Goal: Use online tool/utility: Utilize a website feature to perform a specific function

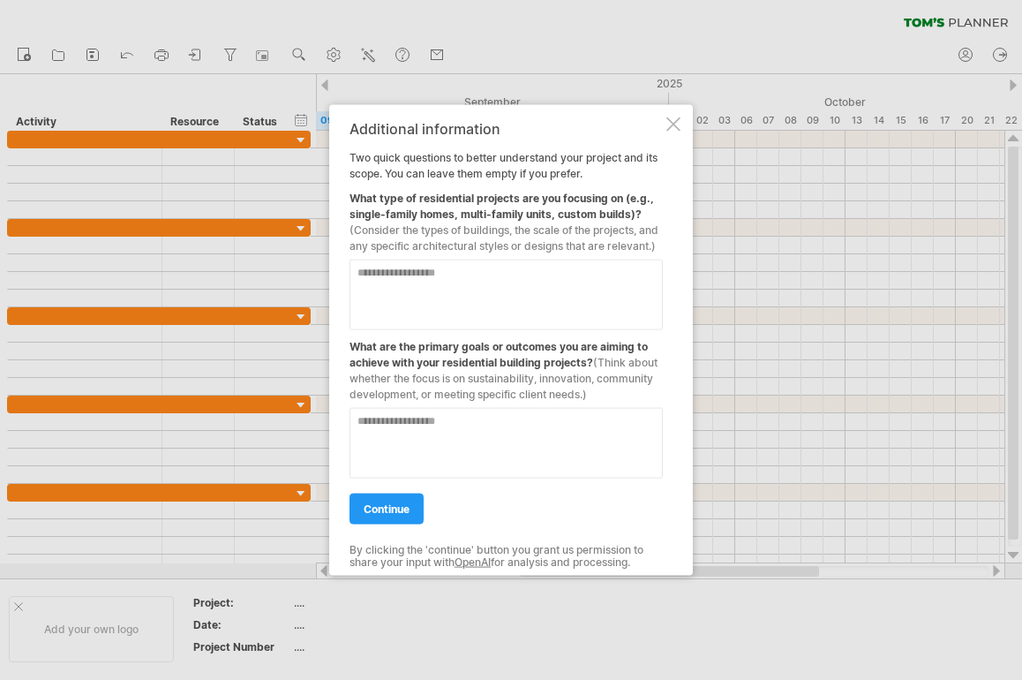
click at [375, 279] on textarea at bounding box center [506, 295] width 313 height 71
type textarea "**********"
click at [388, 429] on textarea at bounding box center [506, 443] width 313 height 71
type textarea "**********"
click at [375, 515] on span "continue" at bounding box center [387, 508] width 46 height 13
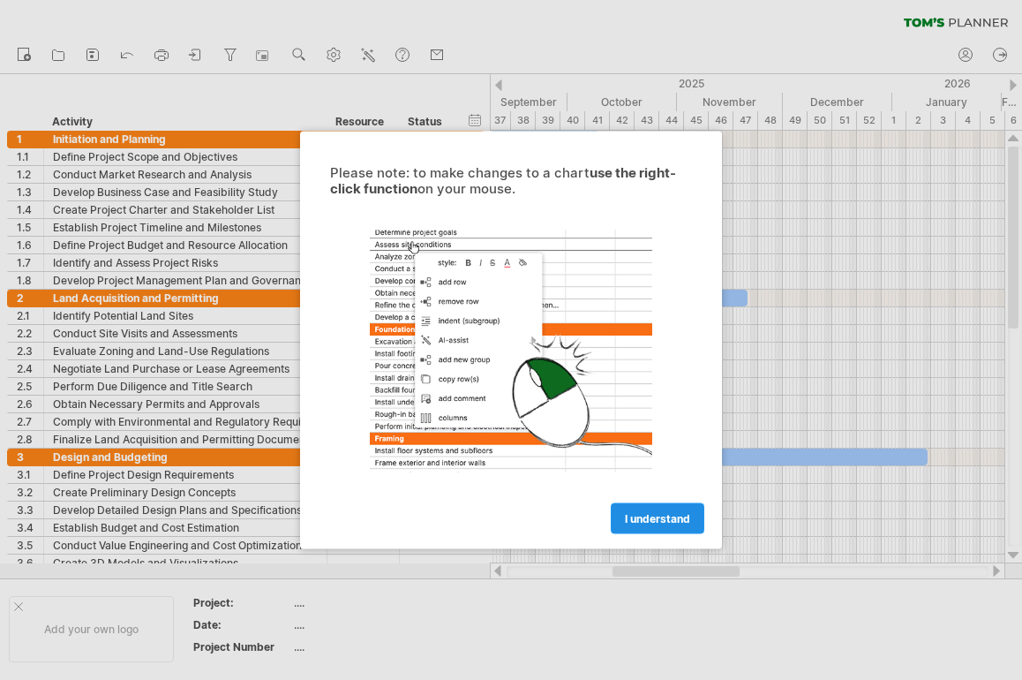
click at [644, 516] on span "I understand" at bounding box center [657, 518] width 65 height 13
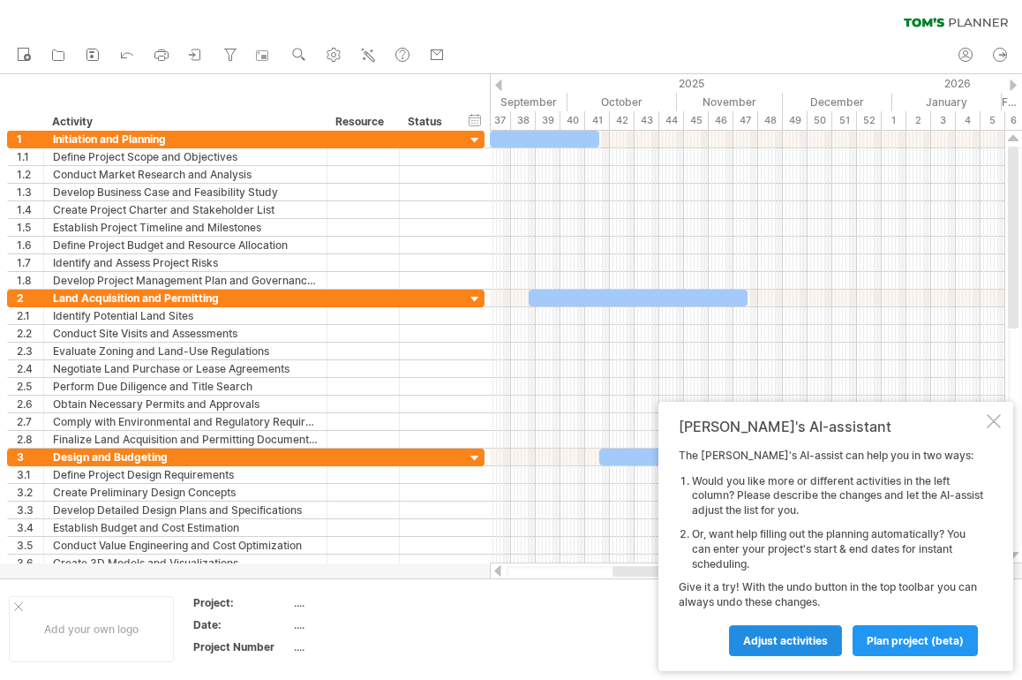
click at [764, 646] on span "Adjust activities" at bounding box center [785, 640] width 85 height 13
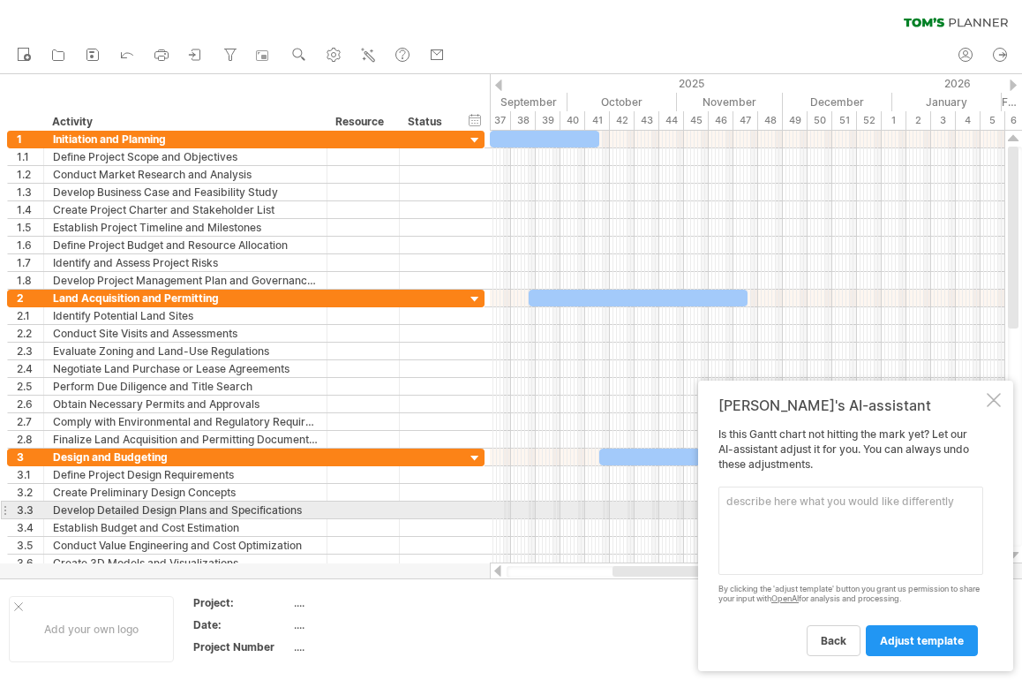
click at [732, 508] on textarea at bounding box center [851, 530] width 265 height 88
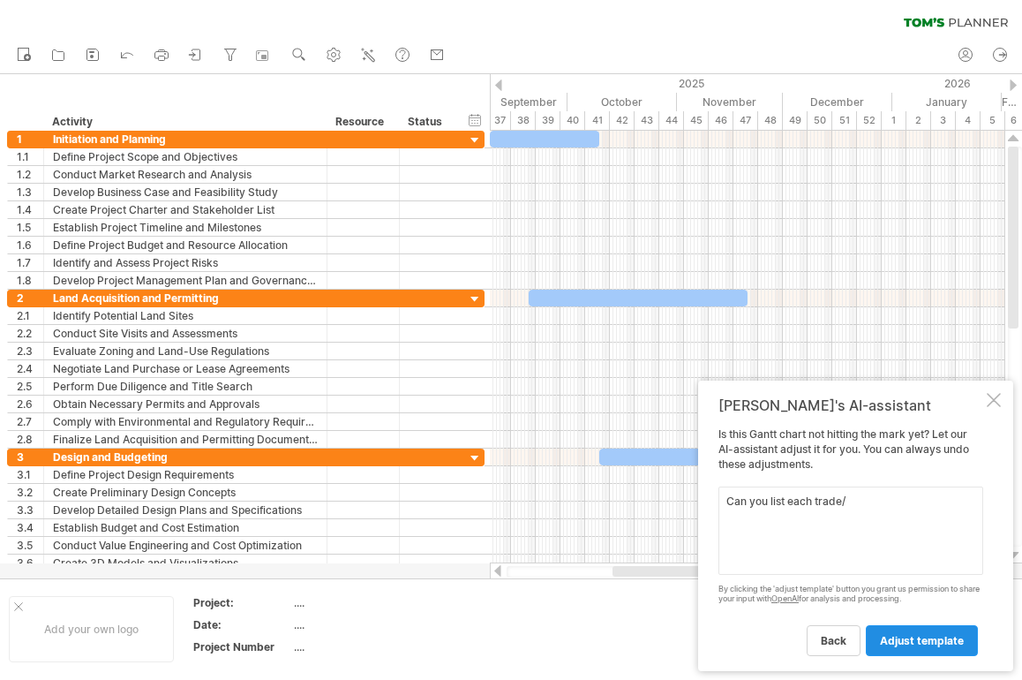
type textarea "Can you list each trade/"
click at [902, 642] on span "adjust template" at bounding box center [922, 640] width 84 height 13
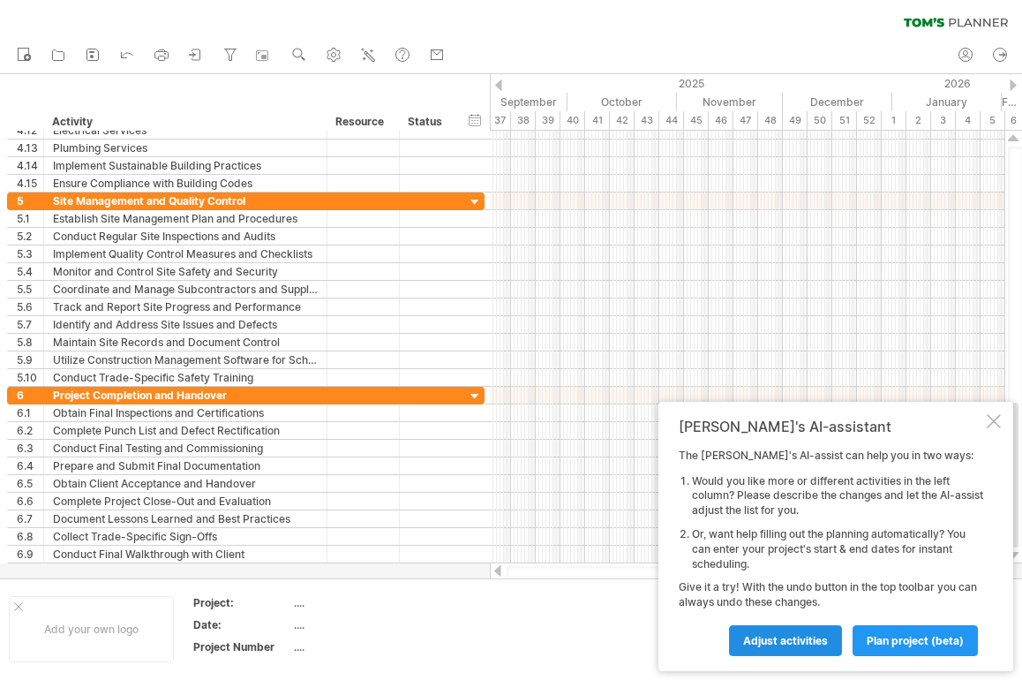
click at [783, 649] on link "Adjust activities" at bounding box center [785, 640] width 113 height 31
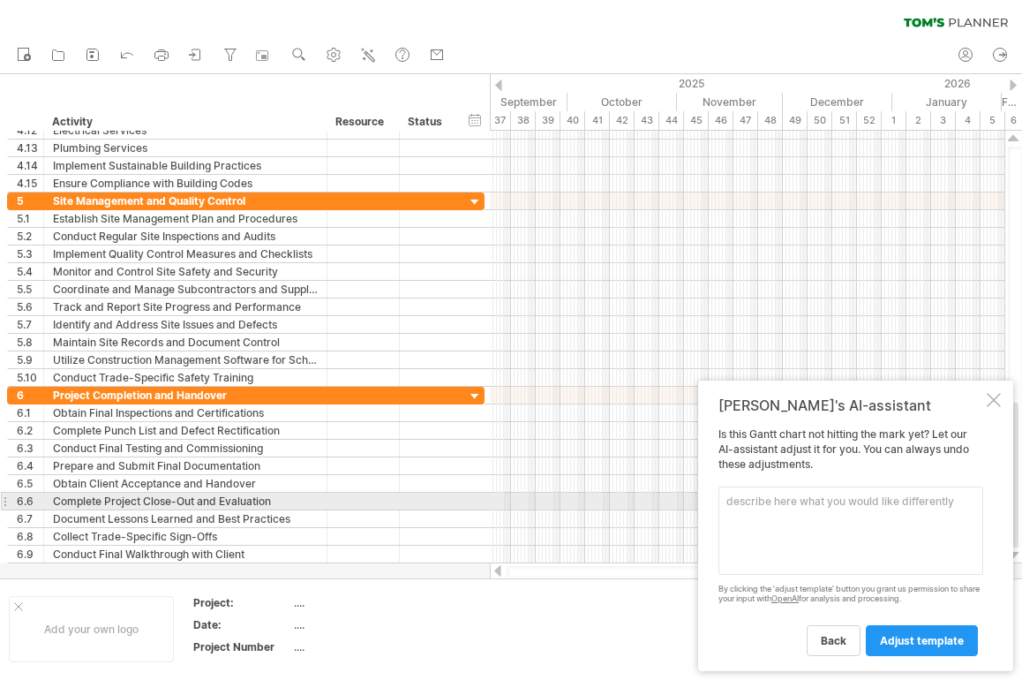
drag, startPoint x: 742, startPoint y: 503, endPoint x: 766, endPoint y: 507, distance: 25.0
click at [742, 503] on textarea at bounding box center [851, 530] width 265 height 88
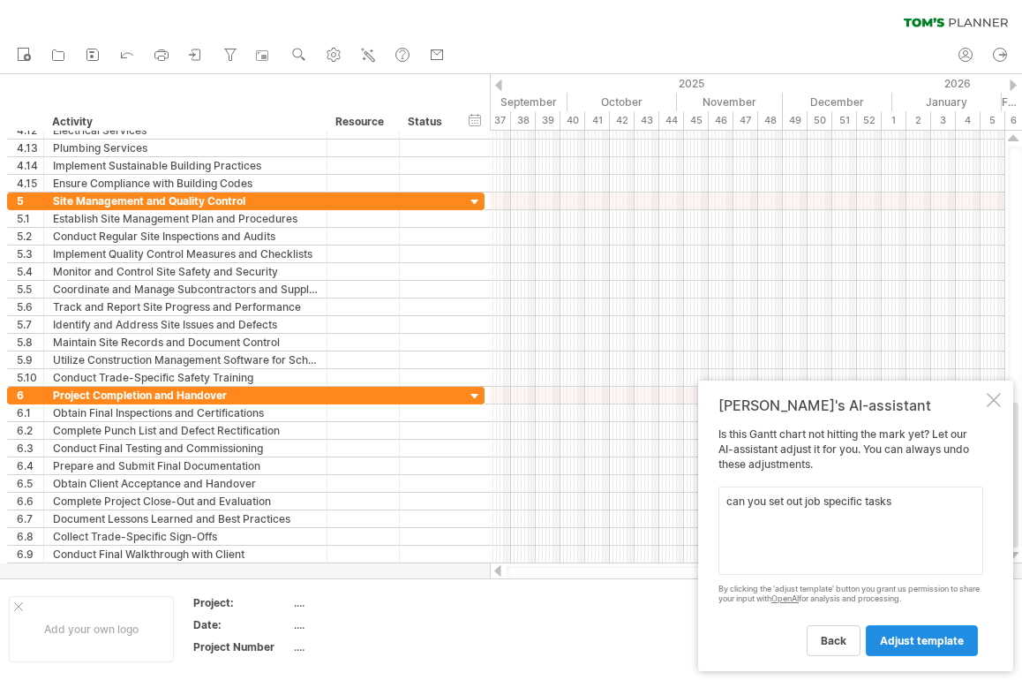
type textarea "can you set out job specific tasks"
click at [937, 648] on link "adjust template" at bounding box center [922, 640] width 112 height 31
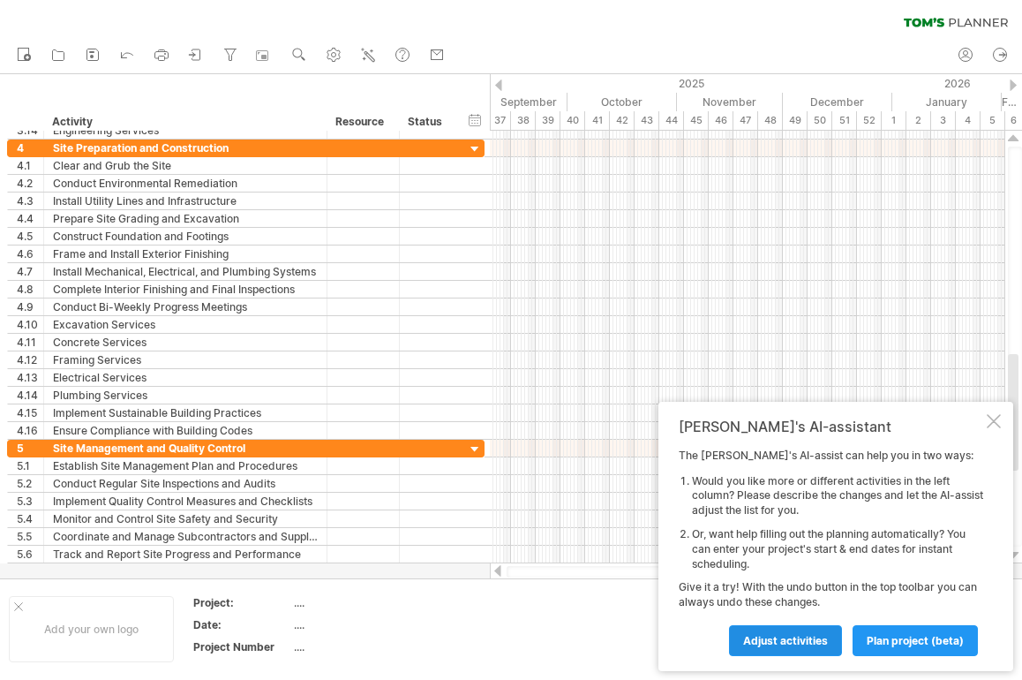
click at [772, 646] on span "Adjust activities" at bounding box center [785, 640] width 85 height 13
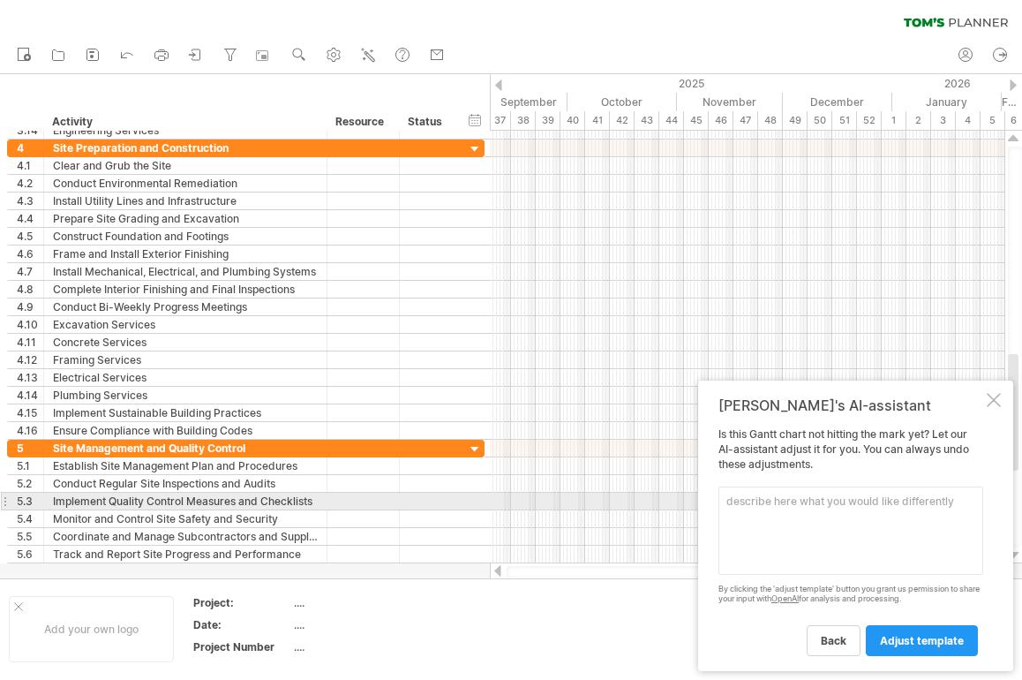
click at [758, 501] on textarea at bounding box center [851, 530] width 265 height 88
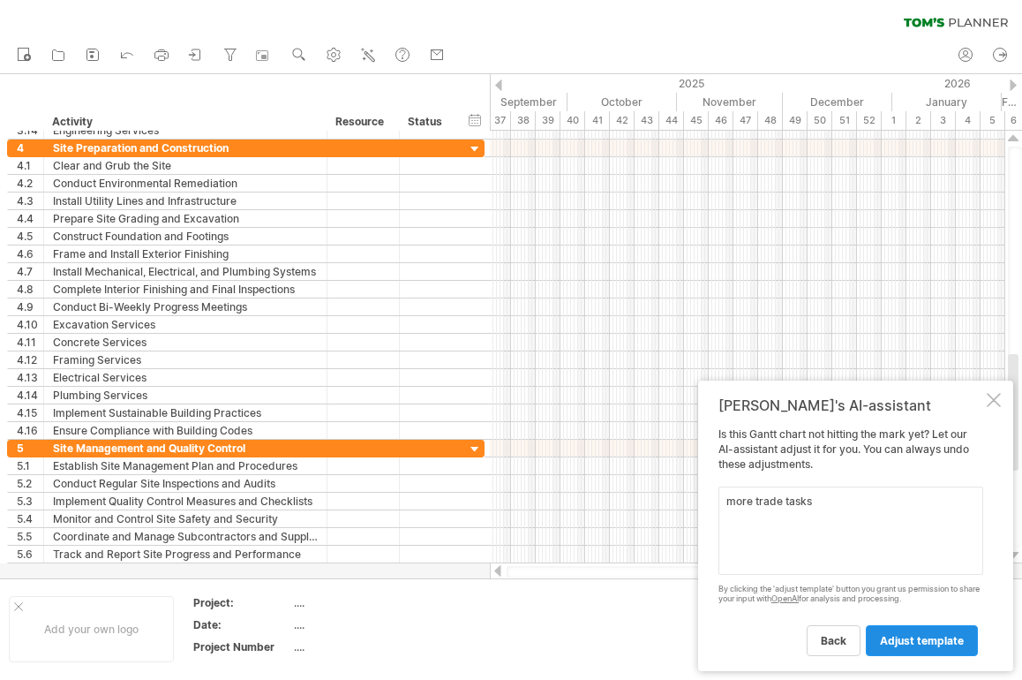
type textarea "more trade tasks"
click at [896, 635] on span "adjust template" at bounding box center [922, 640] width 84 height 13
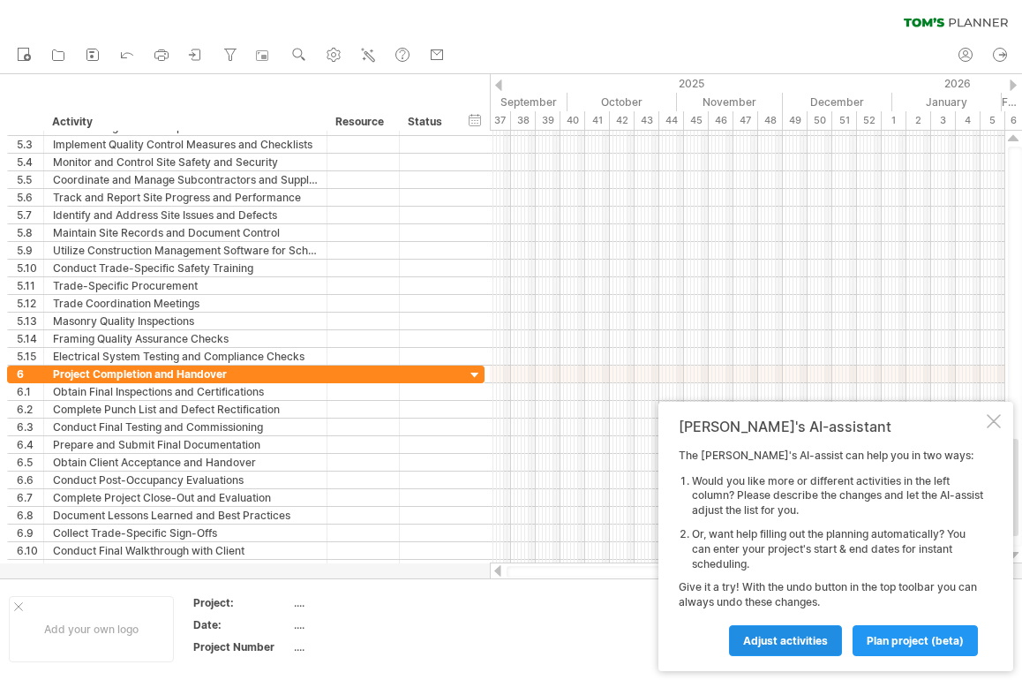
click at [771, 648] on link "Adjust activities" at bounding box center [785, 640] width 113 height 31
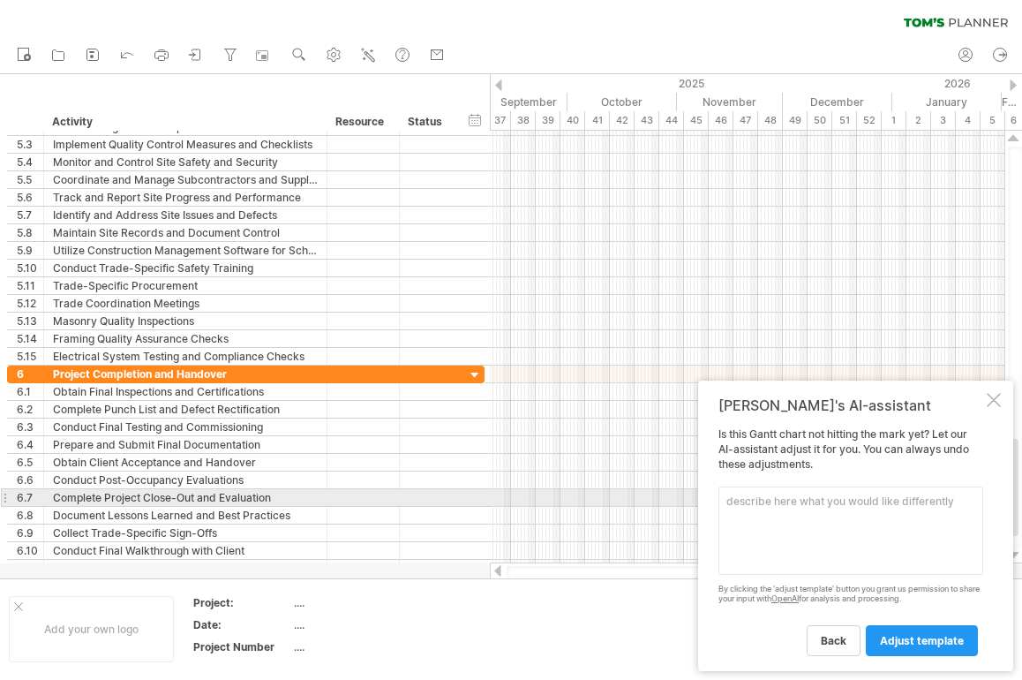
click at [749, 506] on textarea at bounding box center [851, 530] width 265 height 88
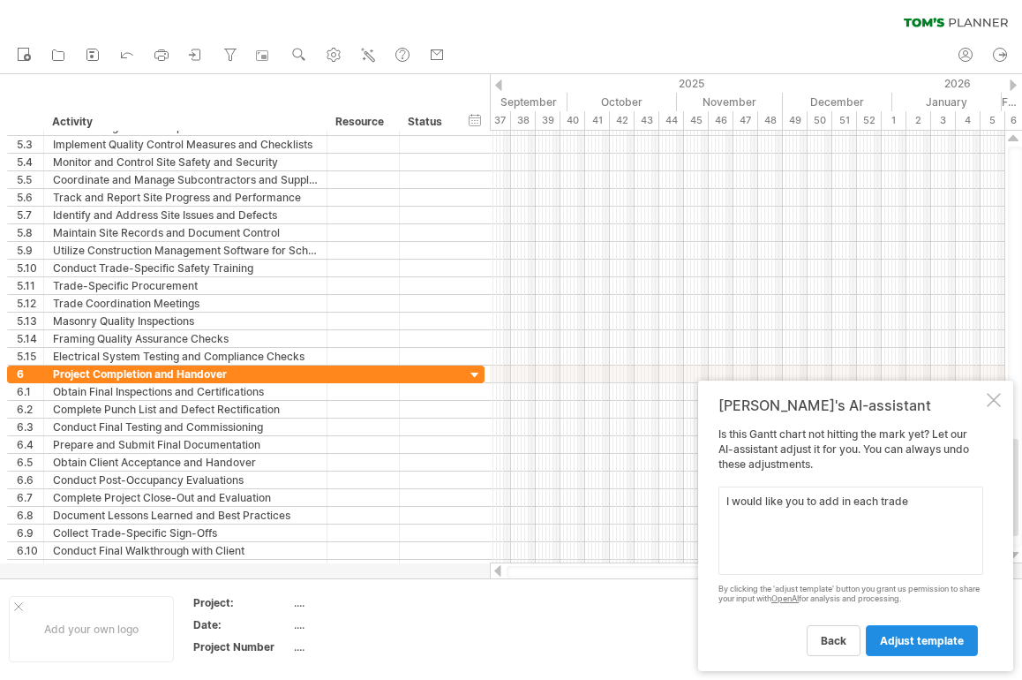
type textarea "I would like you to add in each trade"
click at [905, 643] on span "adjust template" at bounding box center [922, 640] width 84 height 13
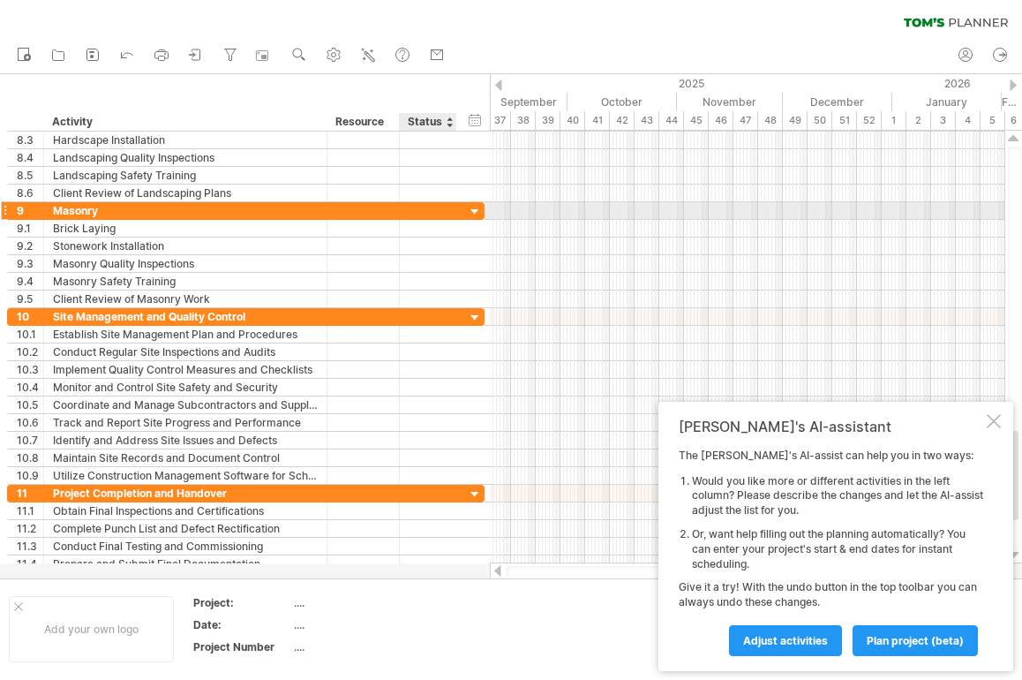
click at [474, 212] on div at bounding box center [475, 212] width 17 height 17
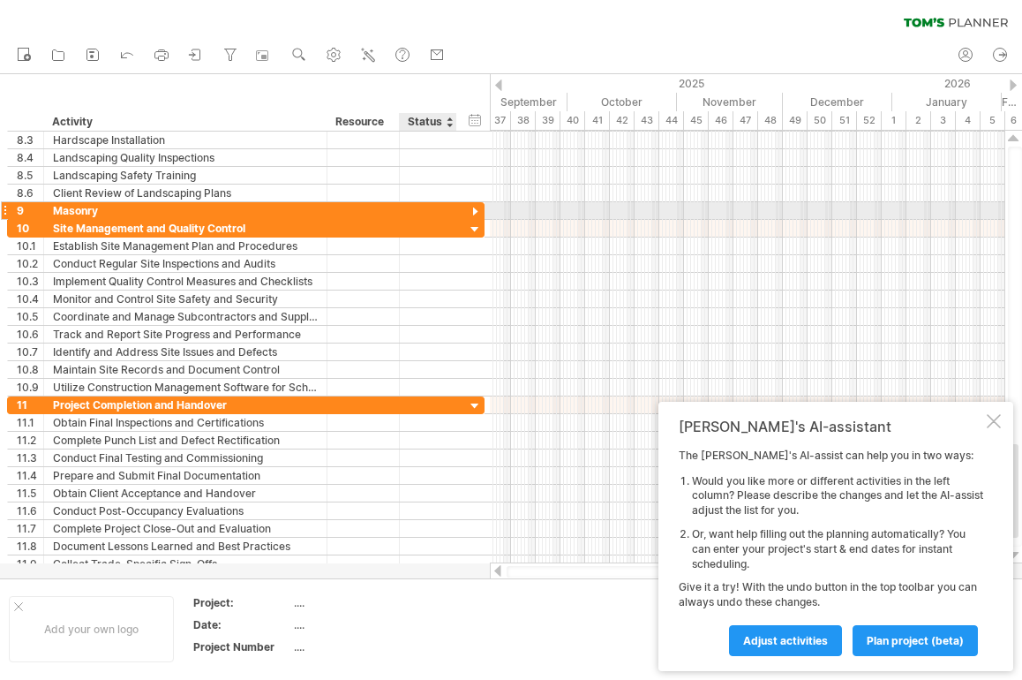
click at [474, 212] on div at bounding box center [475, 212] width 17 height 17
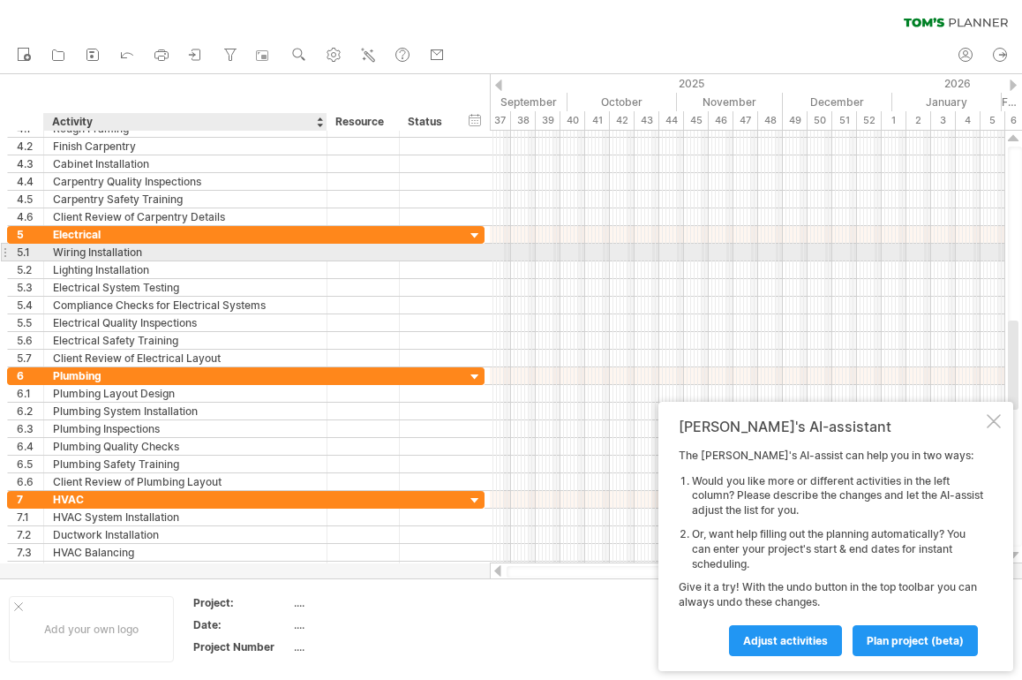
click at [151, 253] on div "Wiring Installation" at bounding box center [185, 252] width 265 height 17
click at [131, 252] on input "**********" at bounding box center [185, 252] width 265 height 17
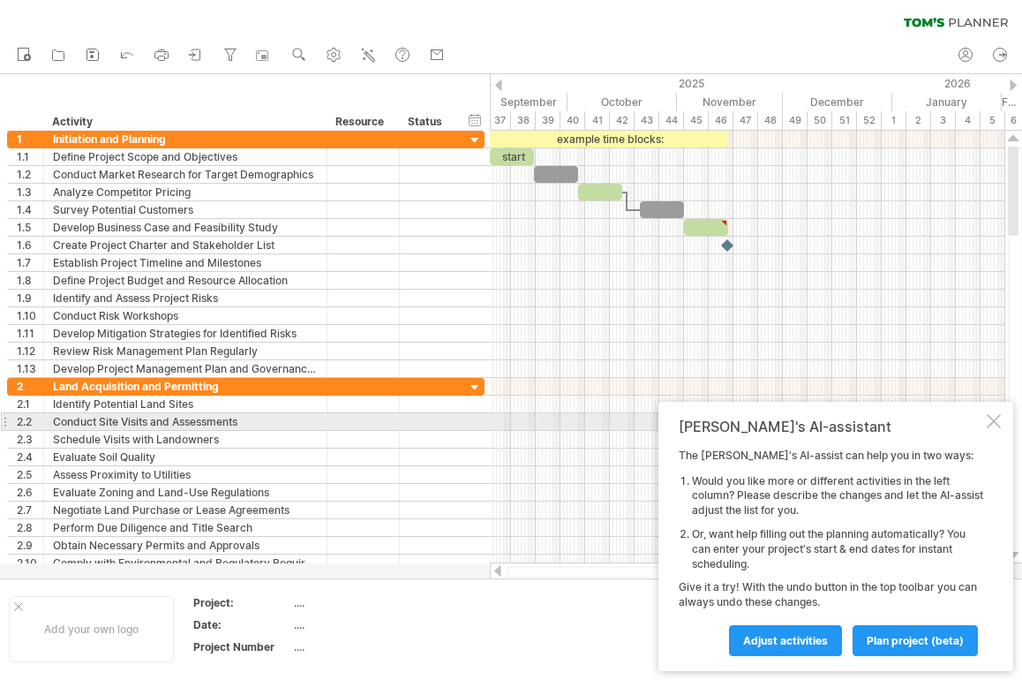
click at [991, 424] on div at bounding box center [994, 421] width 14 height 14
